Goal: Task Accomplishment & Management: Manage account settings

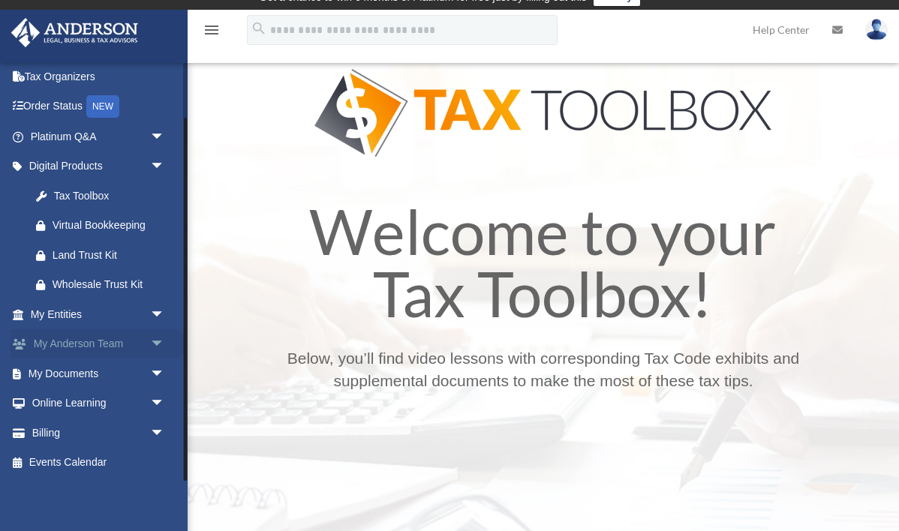
scroll to position [22, 0]
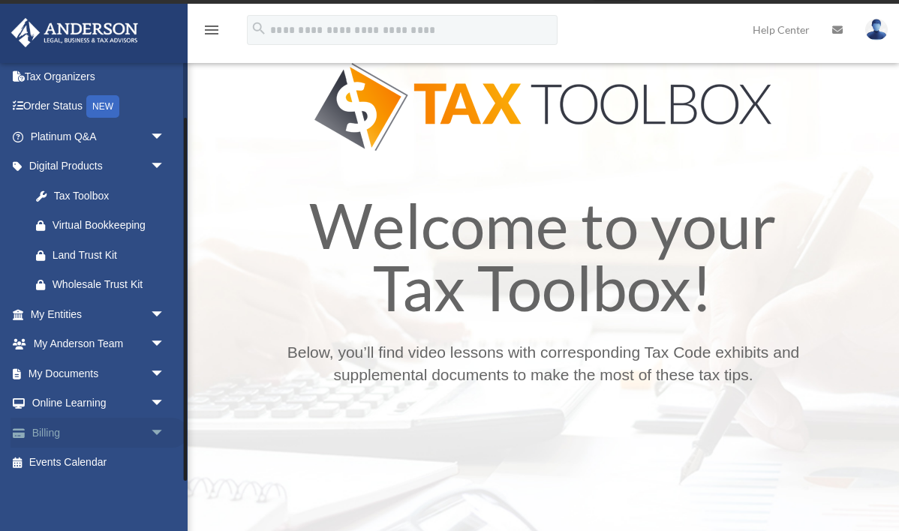
click at [50, 438] on link "Billing arrow_drop_down" at bounding box center [99, 433] width 177 height 30
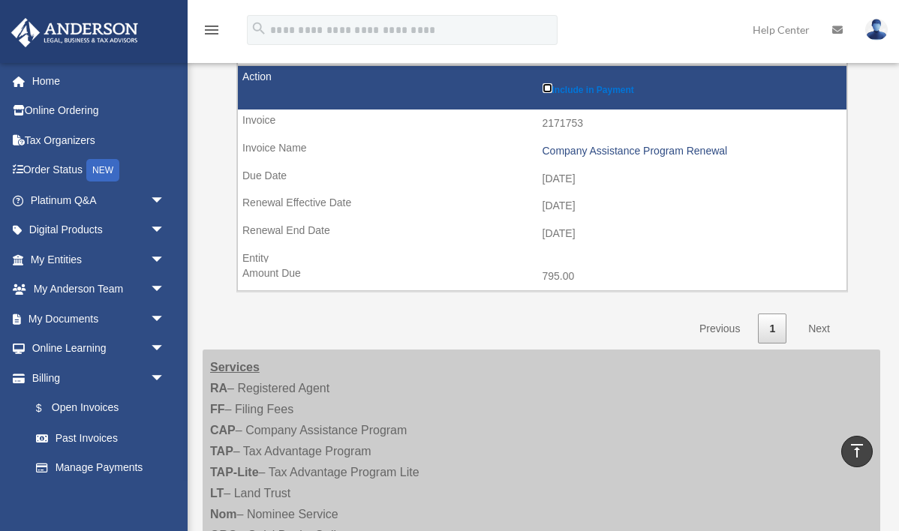
scroll to position [449, 0]
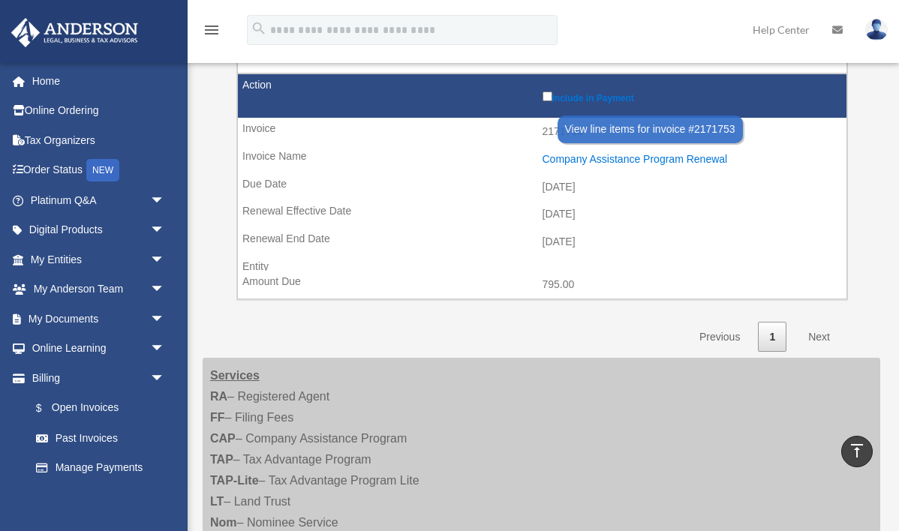
click at [614, 157] on div "Company Assistance Program Renewal" at bounding box center [691, 159] width 297 height 13
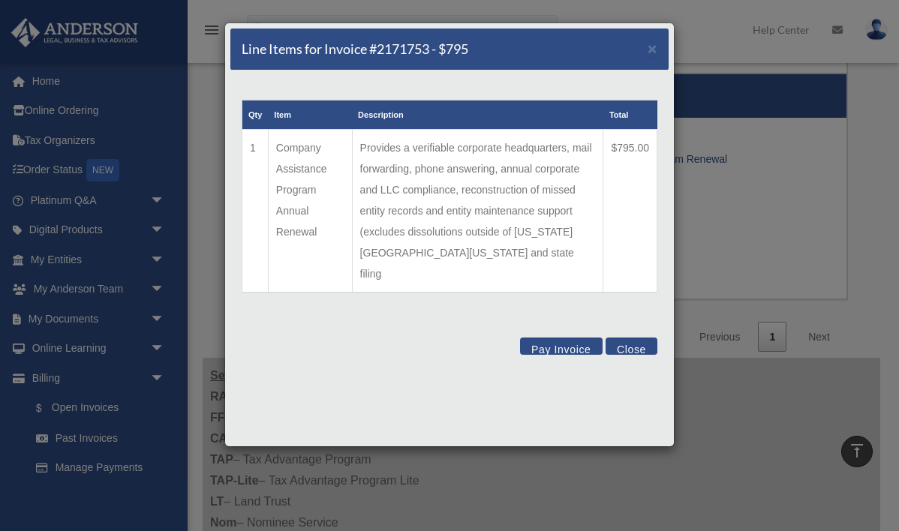
click at [633, 338] on button "Close" at bounding box center [632, 346] width 52 height 17
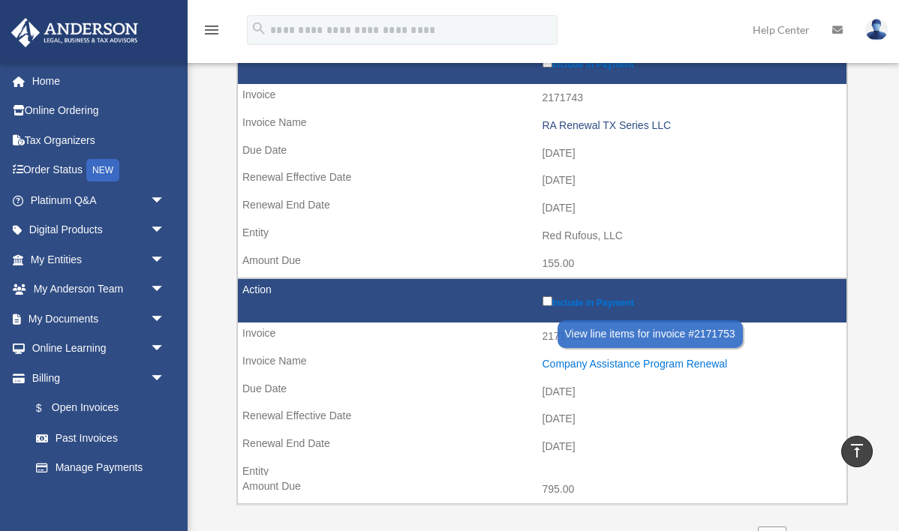
scroll to position [221, 0]
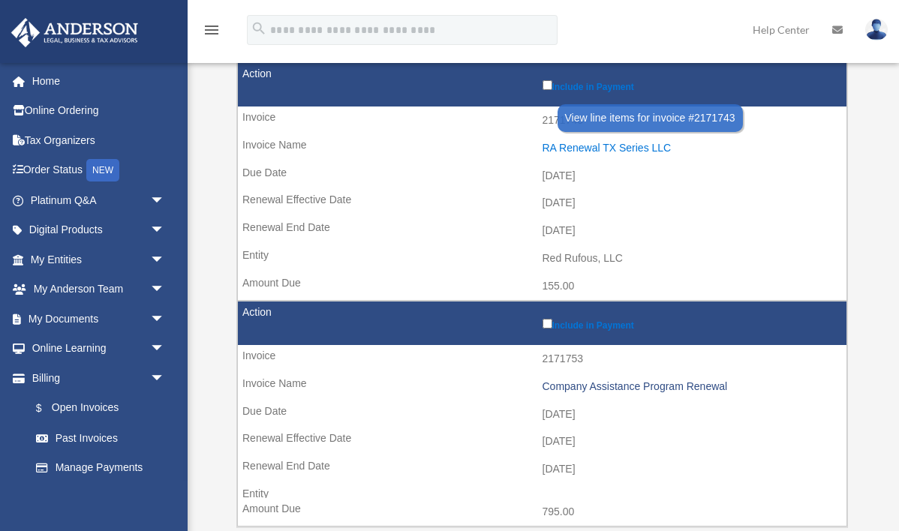
click at [600, 152] on div "RA Renewal TX Series LLC" at bounding box center [691, 148] width 297 height 13
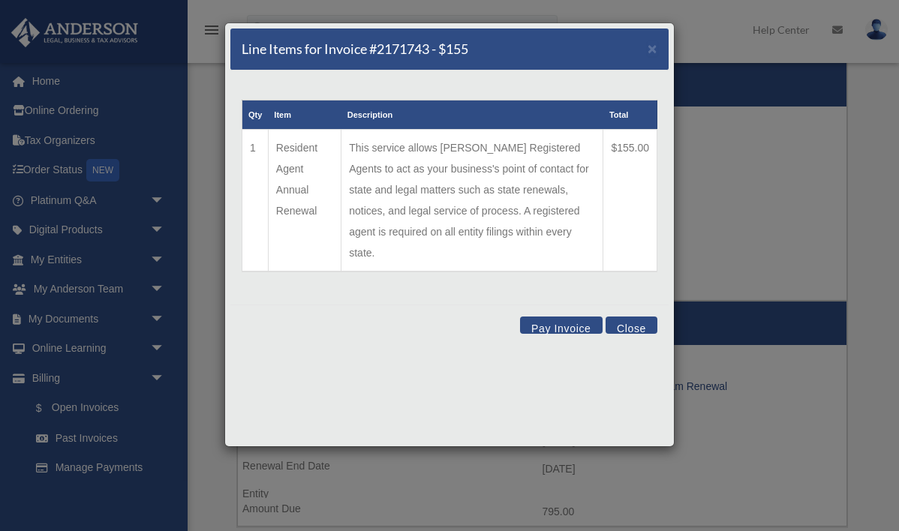
click at [630, 317] on button "Close" at bounding box center [632, 325] width 52 height 17
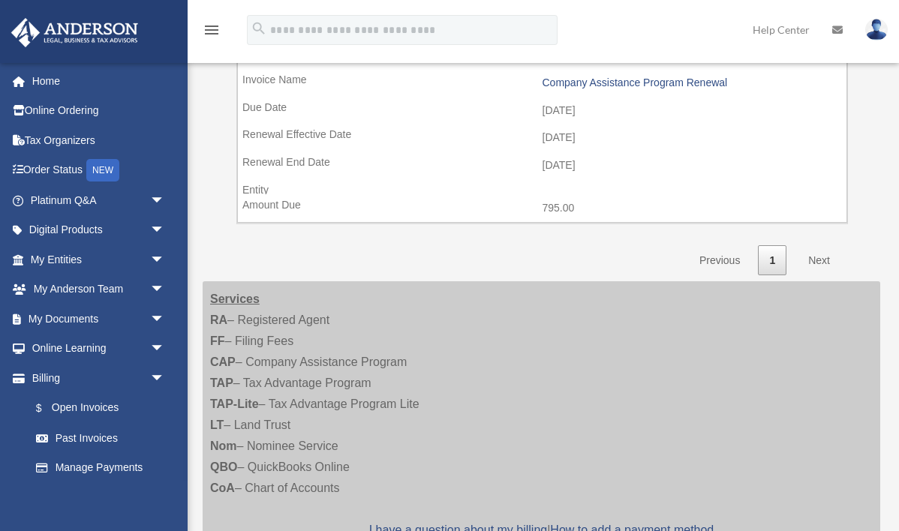
scroll to position [531, 0]
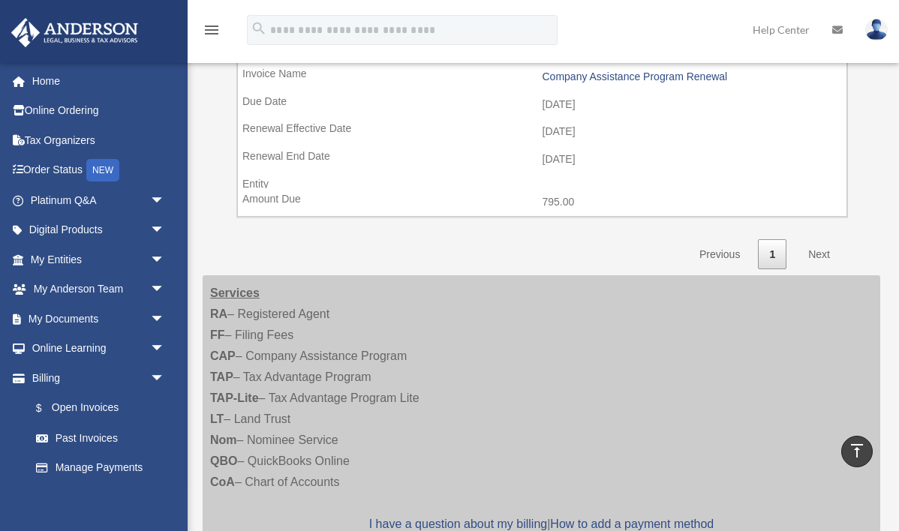
click at [826, 254] on link "Next" at bounding box center [819, 254] width 44 height 31
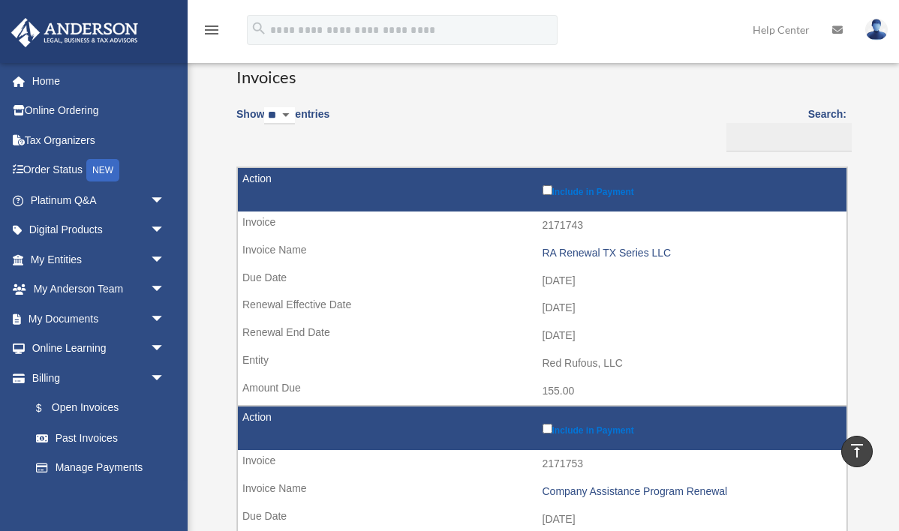
scroll to position [0, 0]
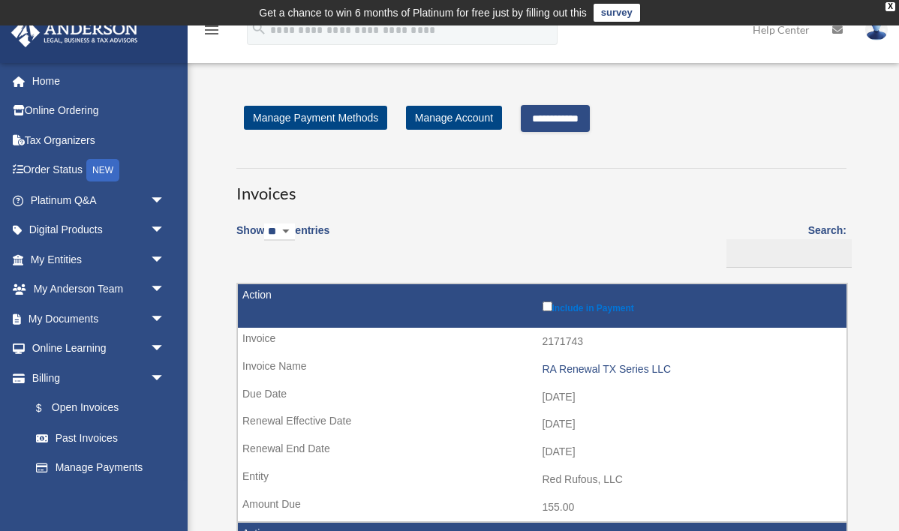
click at [574, 119] on input "**********" at bounding box center [555, 118] width 69 height 27
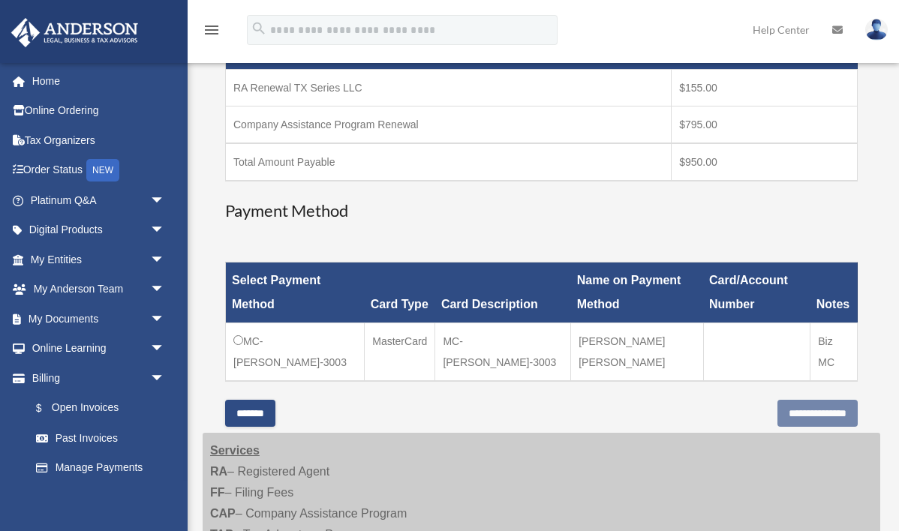
scroll to position [305, 0]
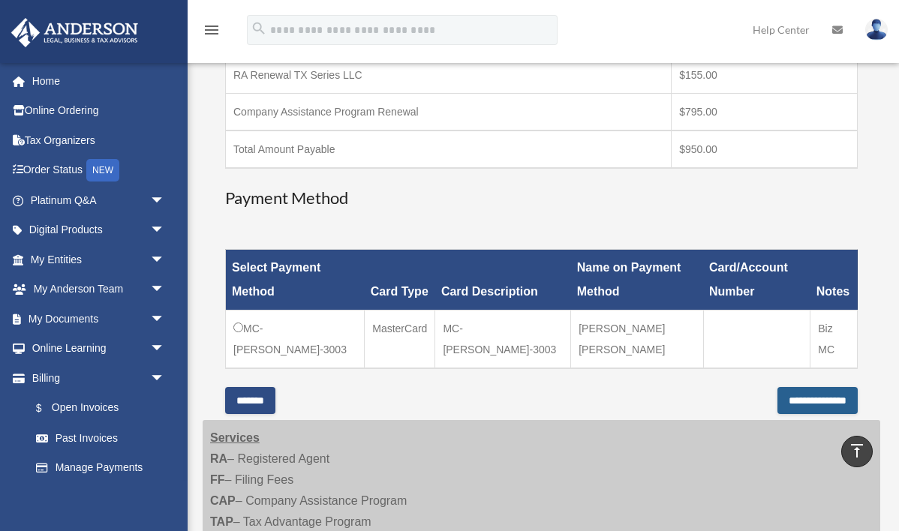
click at [801, 402] on input "**********" at bounding box center [817, 400] width 80 height 27
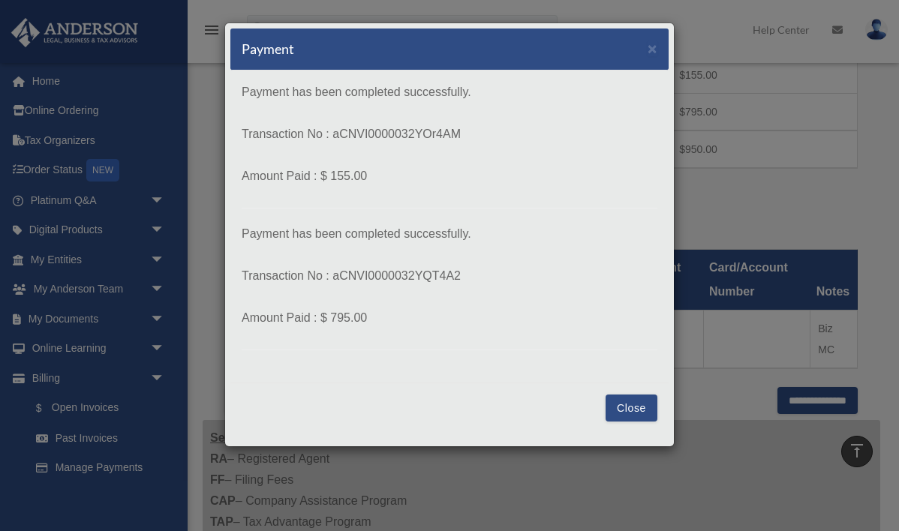
click at [640, 414] on button "Close" at bounding box center [632, 408] width 52 height 27
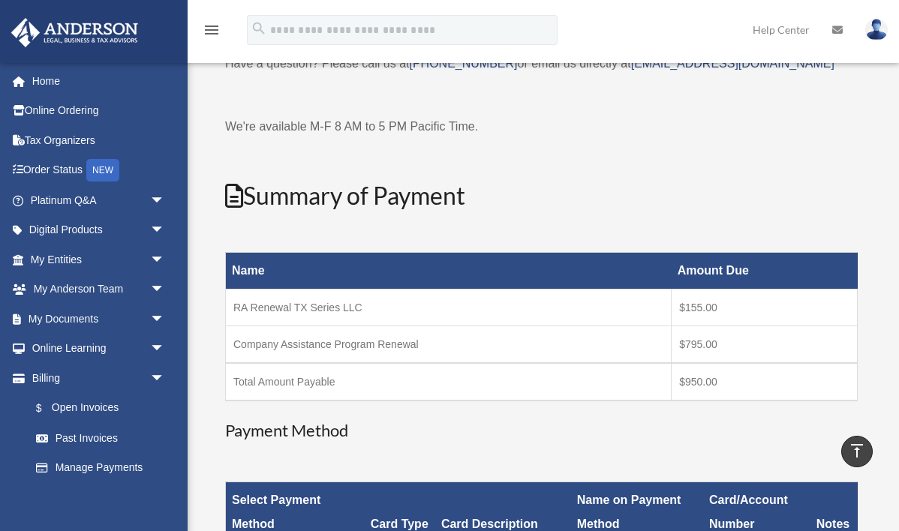
scroll to position [3, 0]
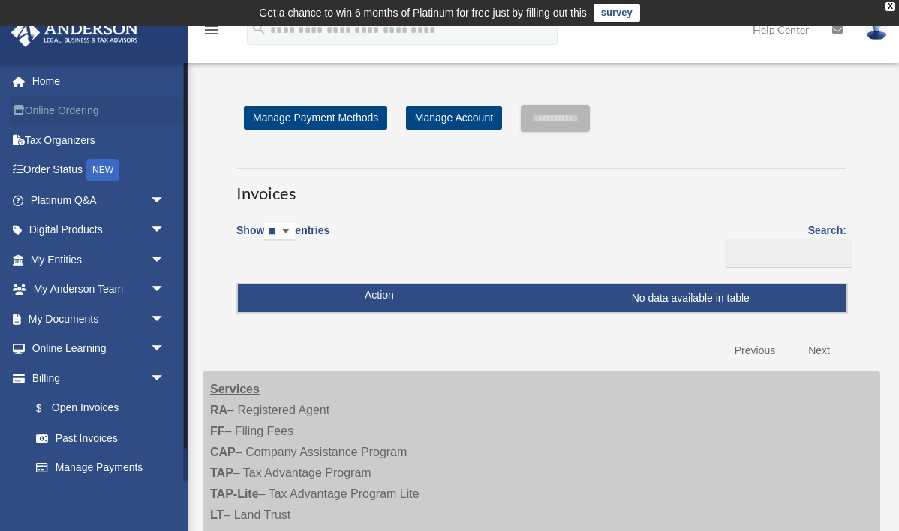
click at [72, 111] on link "Online Ordering" at bounding box center [99, 111] width 177 height 30
click at [77, 138] on link "Tax Organizers" at bounding box center [99, 140] width 177 height 30
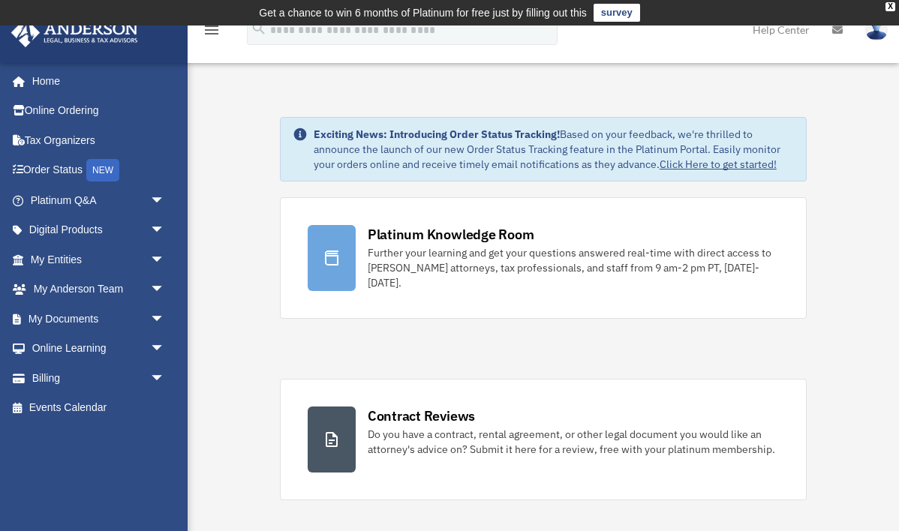
scroll to position [11, 0]
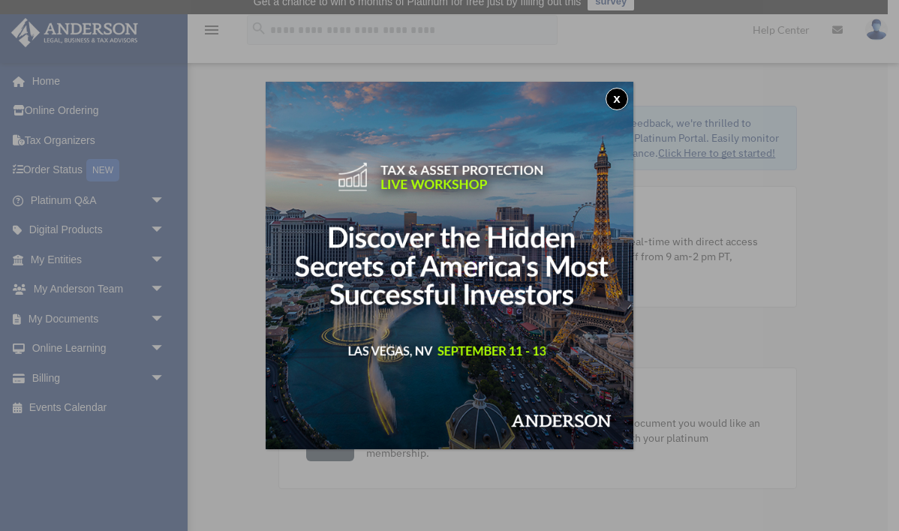
click at [613, 98] on button "x" at bounding box center [617, 99] width 23 height 23
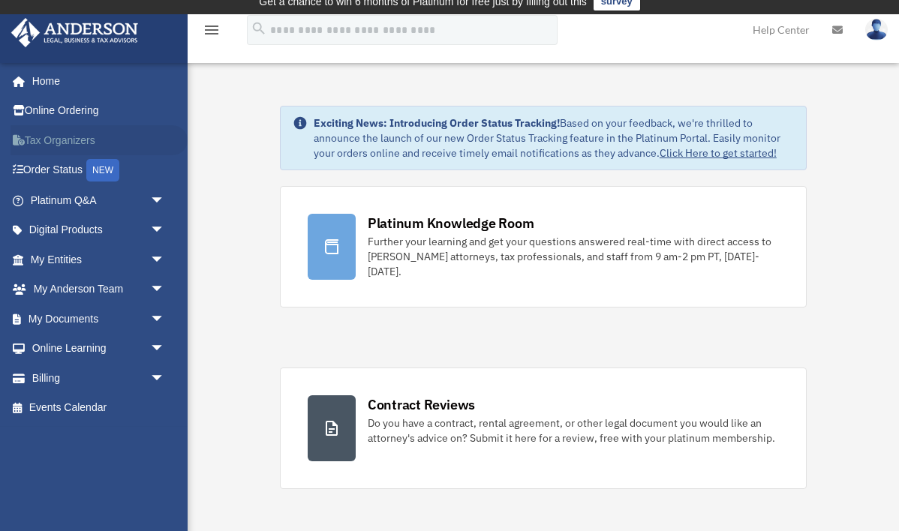
click at [67, 140] on link "Tax Organizers" at bounding box center [99, 140] width 177 height 30
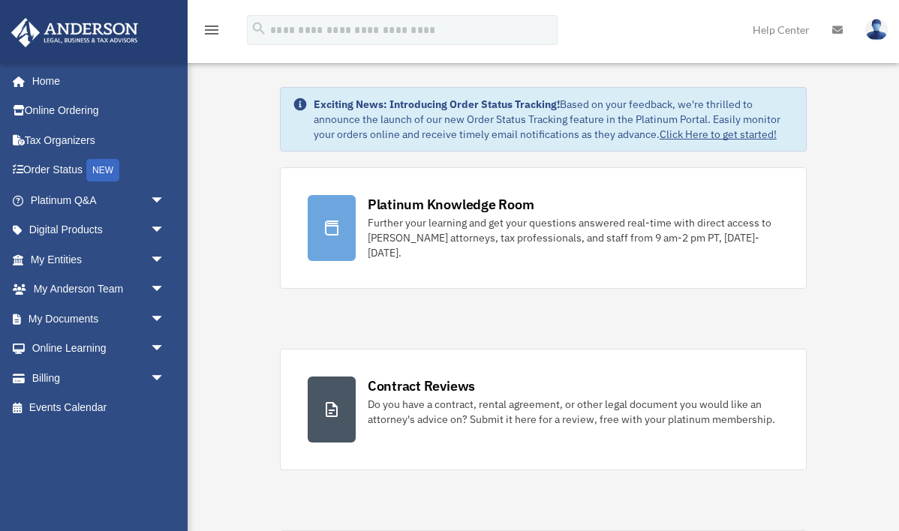
scroll to position [34, 0]
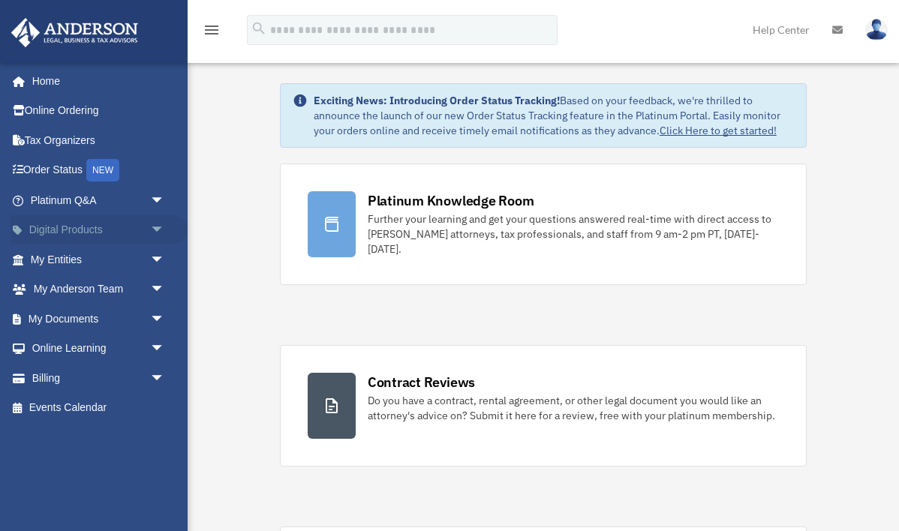
click at [65, 229] on link "Digital Products arrow_drop_down" at bounding box center [99, 230] width 177 height 30
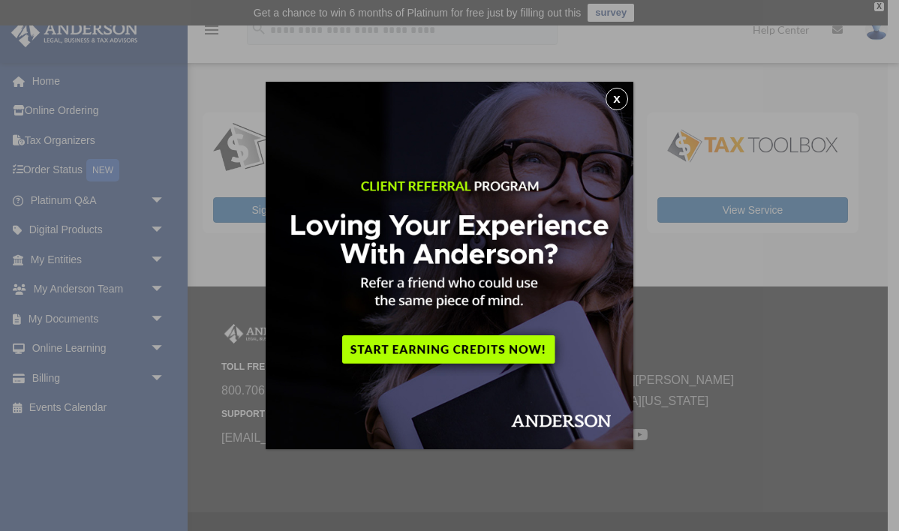
click at [74, 230] on div "x" at bounding box center [449, 265] width 899 height 531
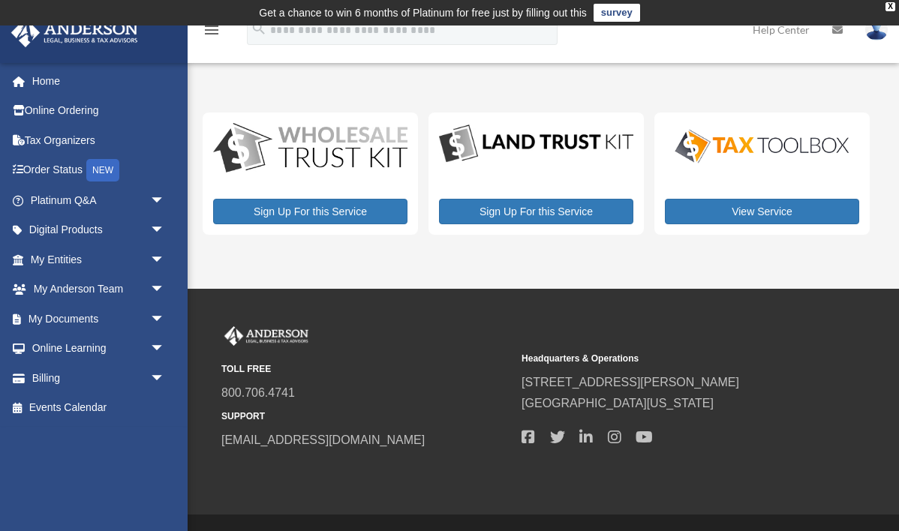
scroll to position [39, 0]
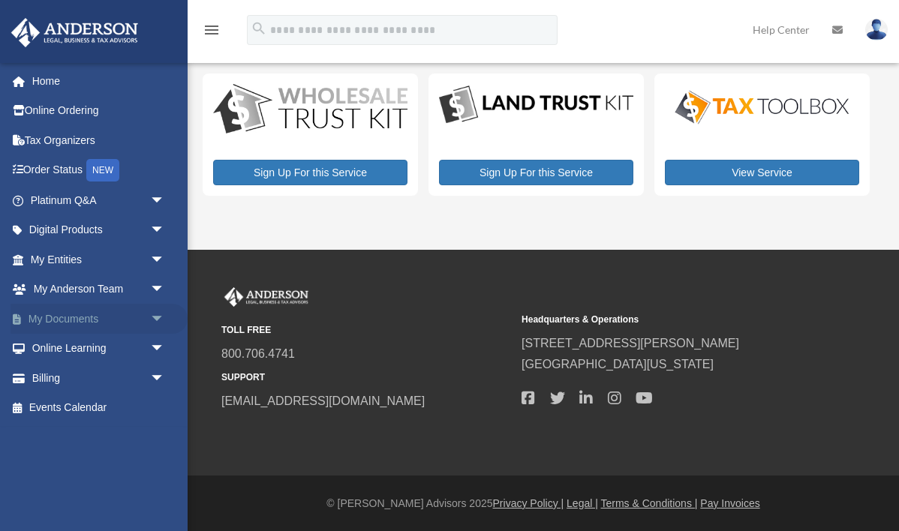
click at [50, 313] on link "My Documents arrow_drop_down" at bounding box center [99, 319] width 177 height 30
click at [53, 256] on link "My Entities arrow_drop_down" at bounding box center [99, 260] width 177 height 30
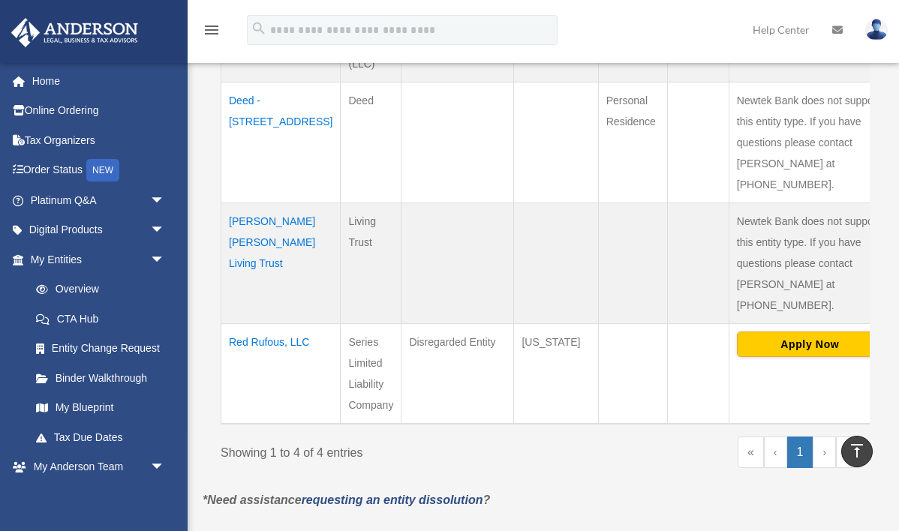
scroll to position [519, 0]
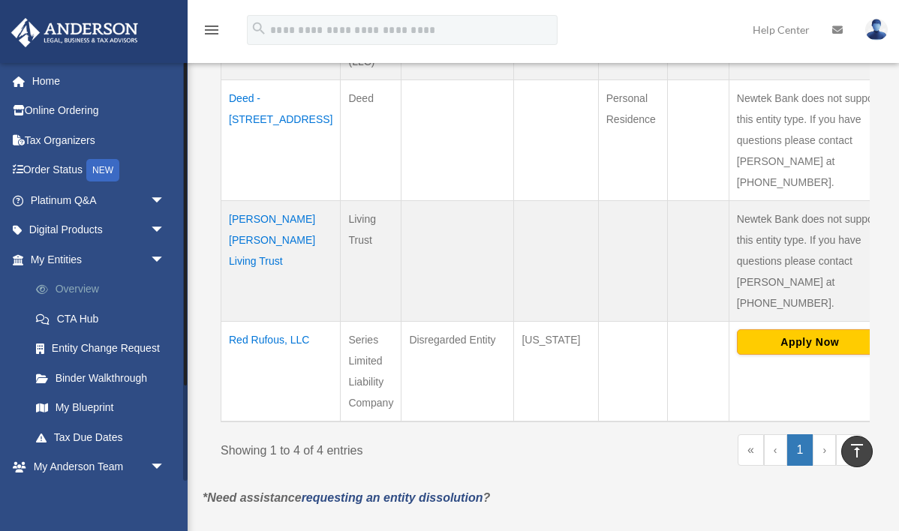
click at [74, 293] on link "Overview" at bounding box center [104, 290] width 167 height 30
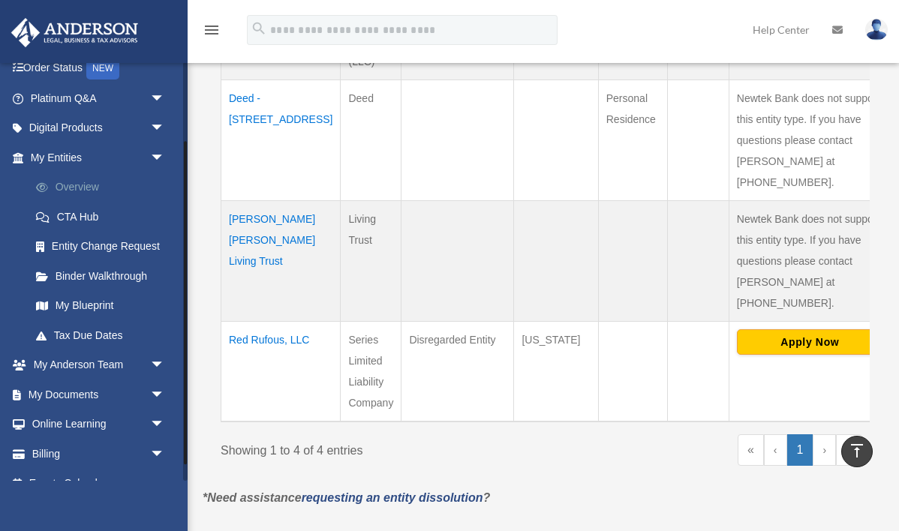
scroll to position [123, 0]
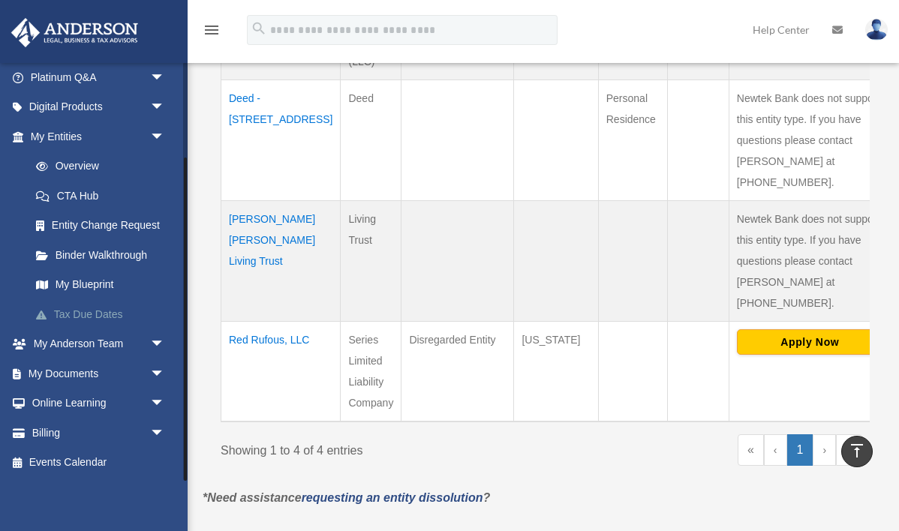
click at [90, 315] on link "Tax Due Dates" at bounding box center [104, 314] width 167 height 30
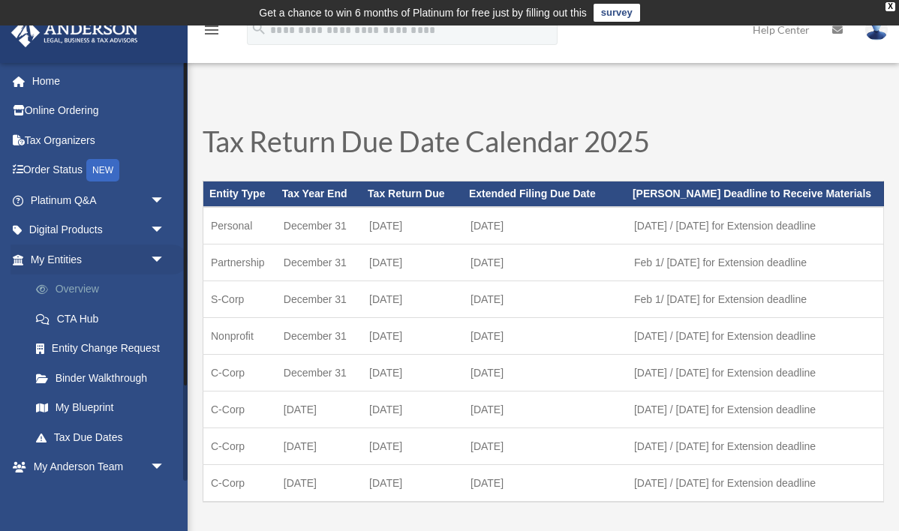
click at [73, 284] on link "Overview" at bounding box center [104, 290] width 167 height 30
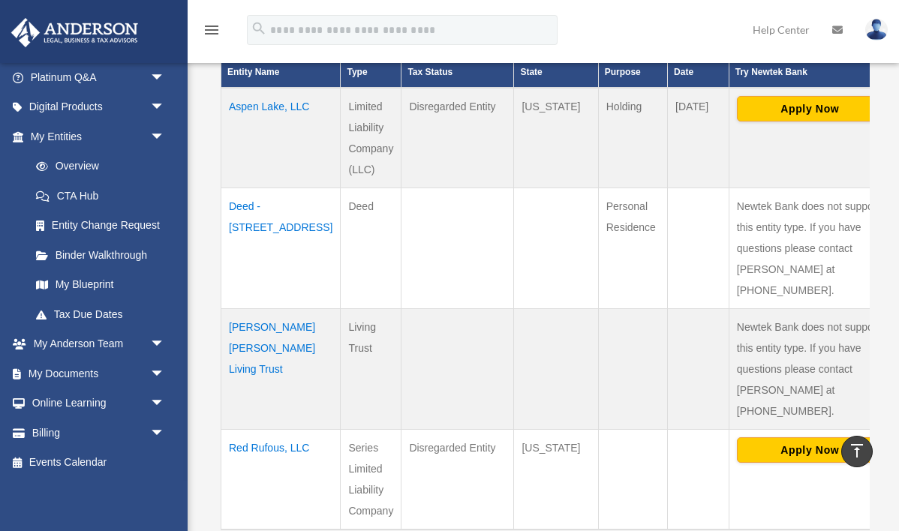
scroll to position [410, 0]
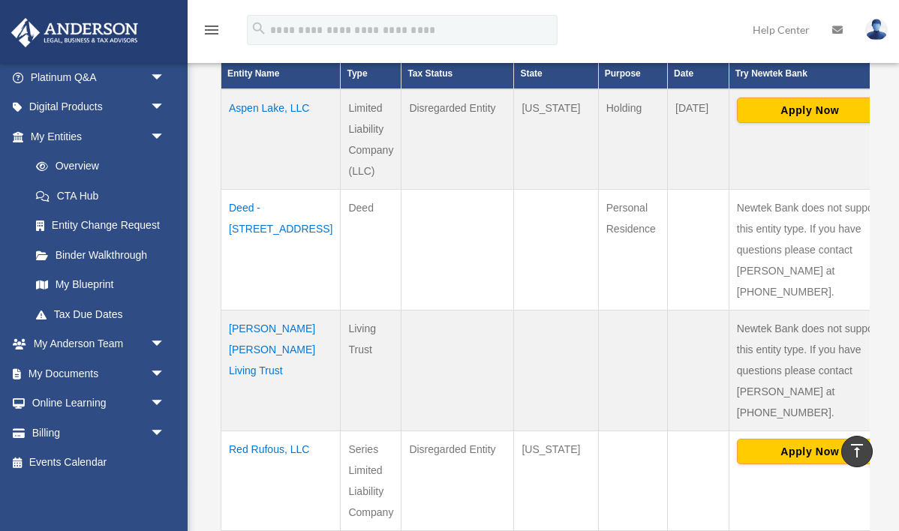
click at [237, 431] on td "Red Rufous, LLC" at bounding box center [280, 481] width 119 height 101
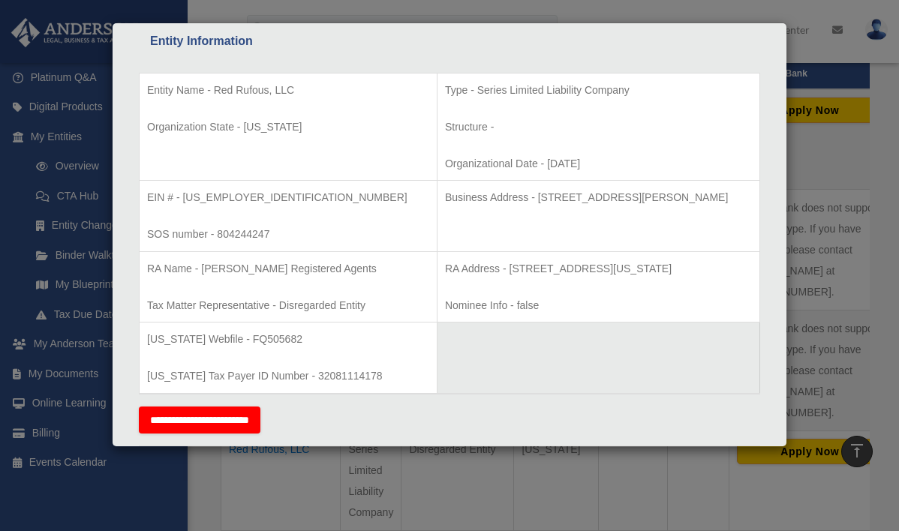
scroll to position [266, 0]
